Goal: Transaction & Acquisition: Purchase product/service

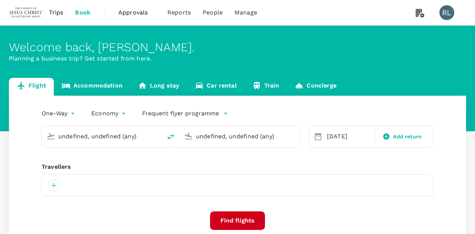
type input "Kota Kinabalu Intl (BKI)"
type input "Kuala Lumpur Intl ([GEOGRAPHIC_DATA])"
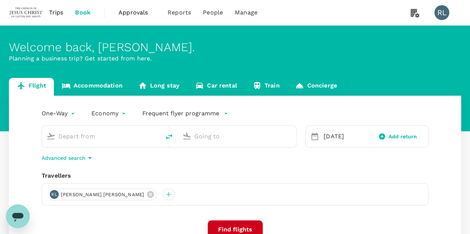
type input "Kota Kinabalu Intl (BKI)"
type input "Kuala Lumpur Intl ([GEOGRAPHIC_DATA])"
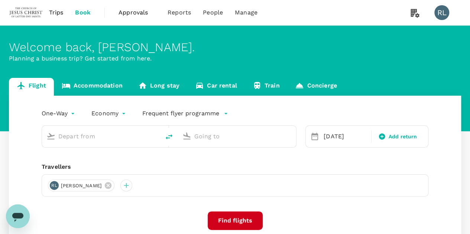
type input "Kota Kinabalu Intl (BKI)"
type input "Kuala Lumpur Intl ([GEOGRAPHIC_DATA])"
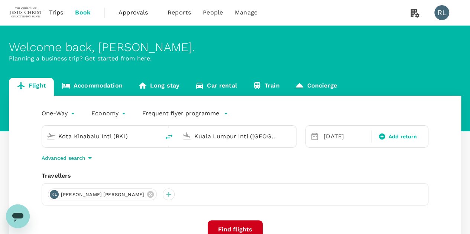
click at [14, 216] on icon "Open messaging window" at bounding box center [17, 217] width 11 height 9
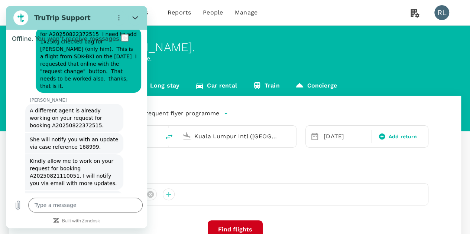
scroll to position [1033, 0]
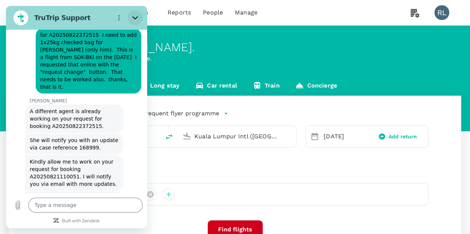
click at [138, 16] on button "Close" at bounding box center [135, 17] width 15 height 15
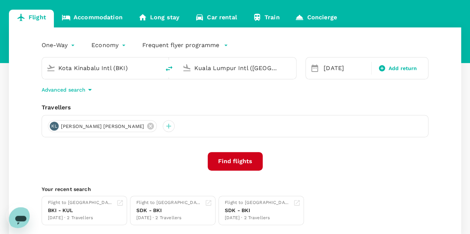
scroll to position [74, 0]
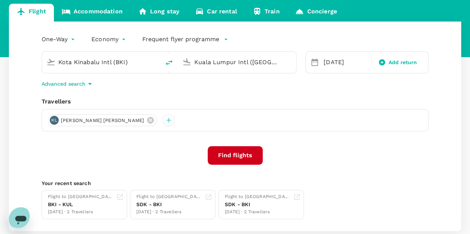
click at [232, 154] on button "Find flights" at bounding box center [234, 155] width 55 height 19
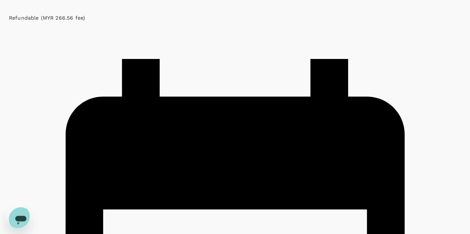
scroll to position [891, 0]
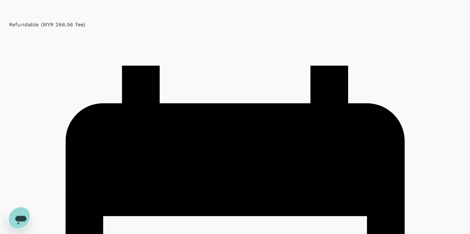
type textarea "x"
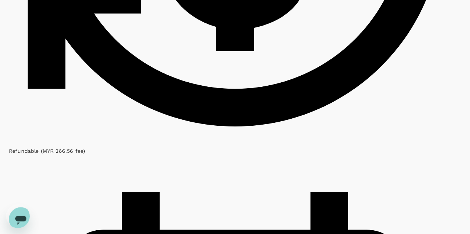
scroll to position [742, 0]
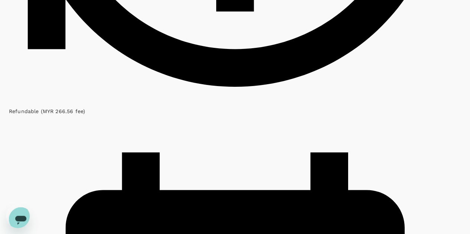
scroll to position [827, 0]
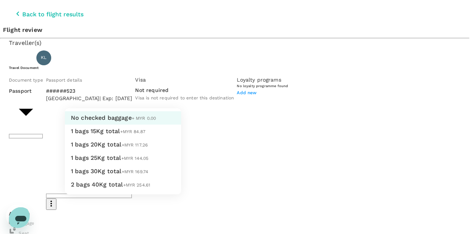
click at [103, 161] on span "1 bags 25Kg total" at bounding box center [96, 157] width 50 height 7
type input "3 - 144.05"
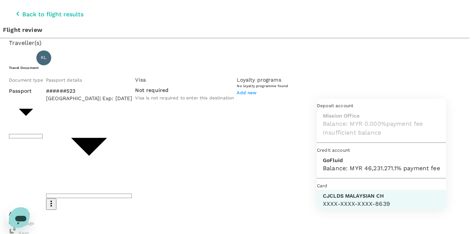
scroll to position [19, 0]
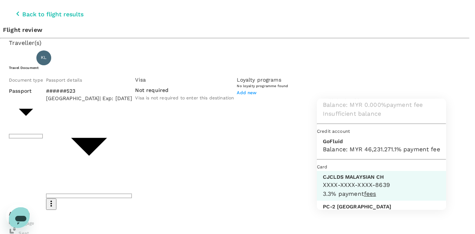
click at [339, 145] on p "GoFluid" at bounding box center [381, 141] width 117 height 7
type input "9b357727-6904-47bd-a44e-9a56bf7dfc7a"
